Goal: Find contact information: Find contact information

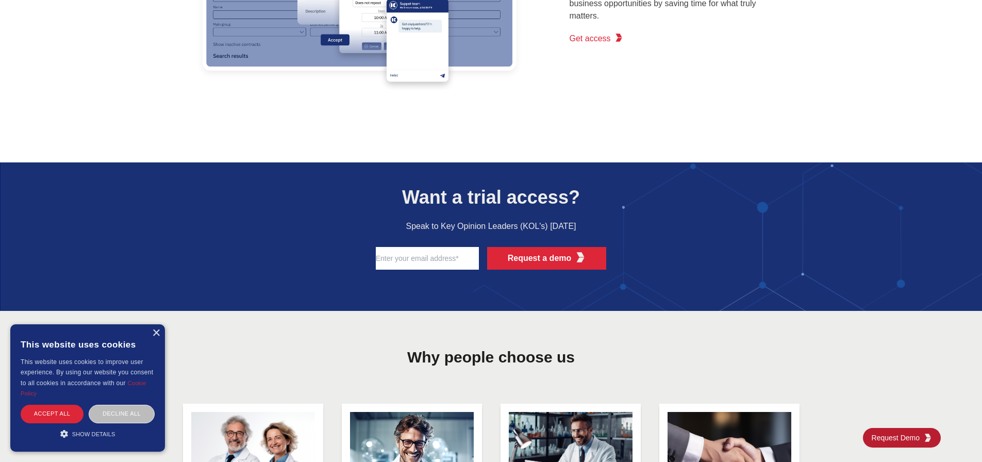
scroll to position [2166, 0]
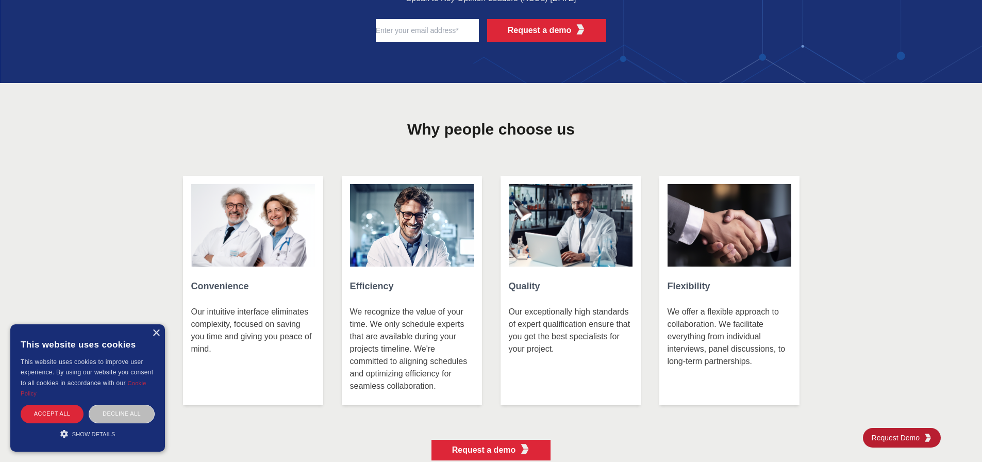
click at [982, 237] on section "Why people choose us Convenience Our intuitive interface eliminates complexity,…" at bounding box center [491, 288] width 982 height 411
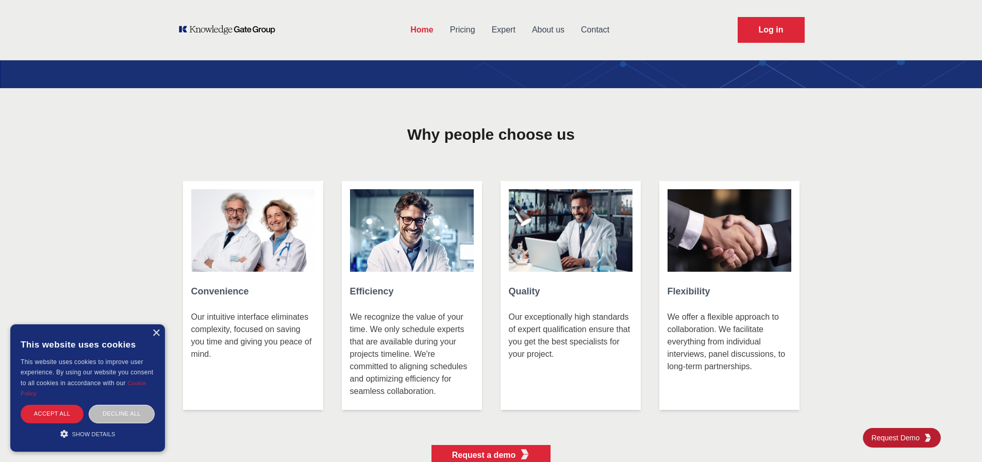
scroll to position [0, 0]
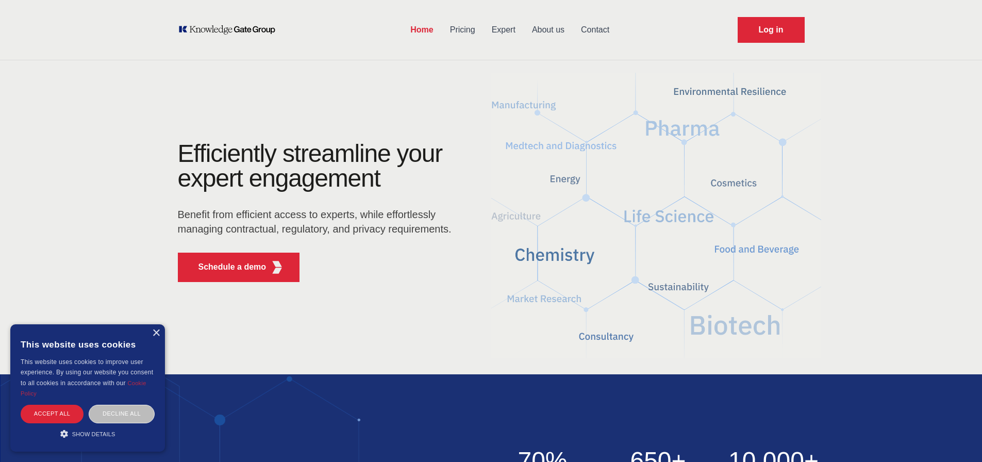
click at [494, 25] on link "Expert" at bounding box center [504, 30] width 40 height 27
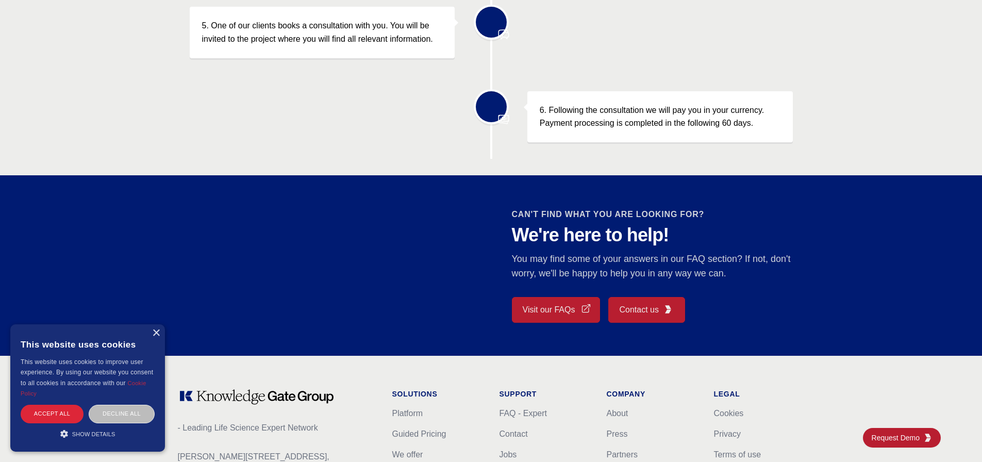
scroll to position [877, 0]
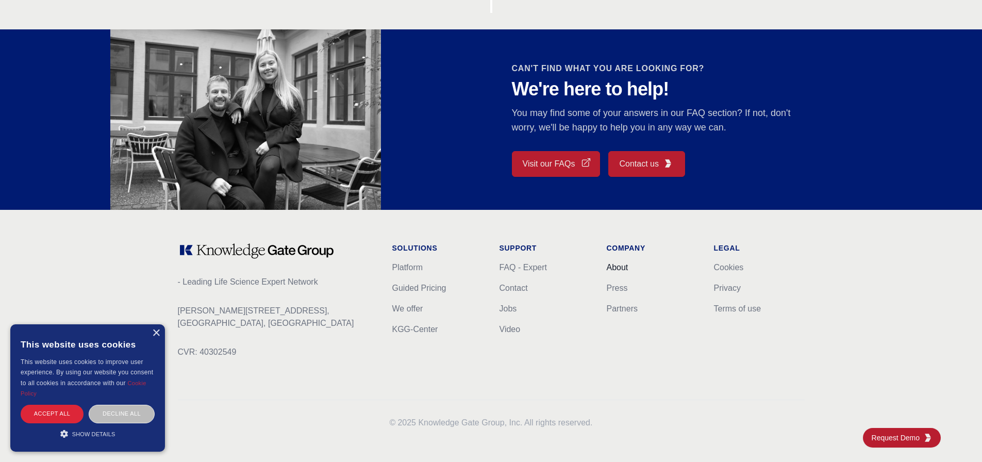
click at [615, 264] on link "About" at bounding box center [618, 267] width 22 height 9
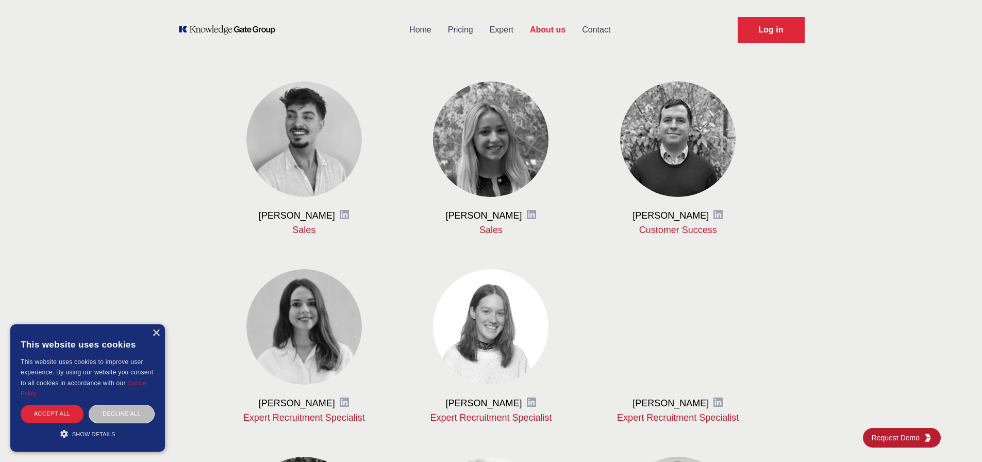
scroll to position [495, 0]
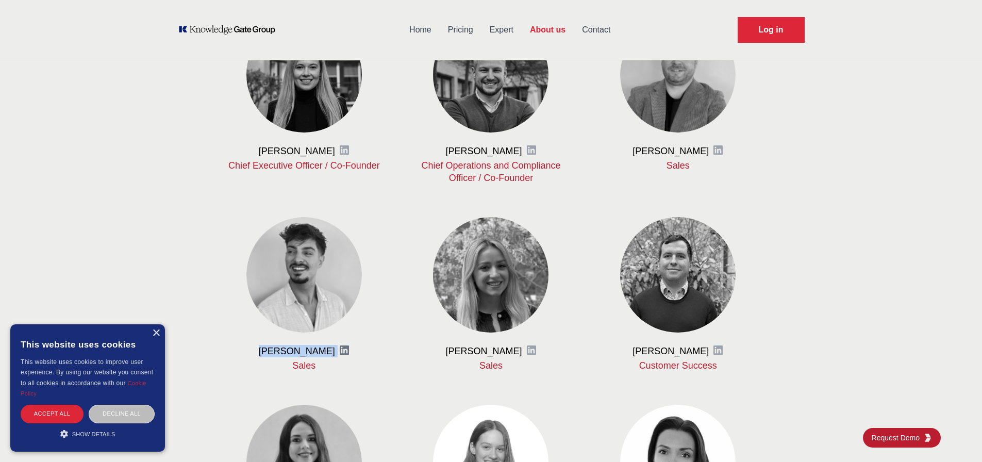
drag, startPoint x: 249, startPoint y: 351, endPoint x: 333, endPoint y: 348, distance: 83.6
click at [333, 348] on div "[PERSON_NAME] LinkedIn" at bounding box center [304, 351] width 154 height 12
copy div "[PERSON_NAME] LinkedIn"
